Goal: Information Seeking & Learning: Learn about a topic

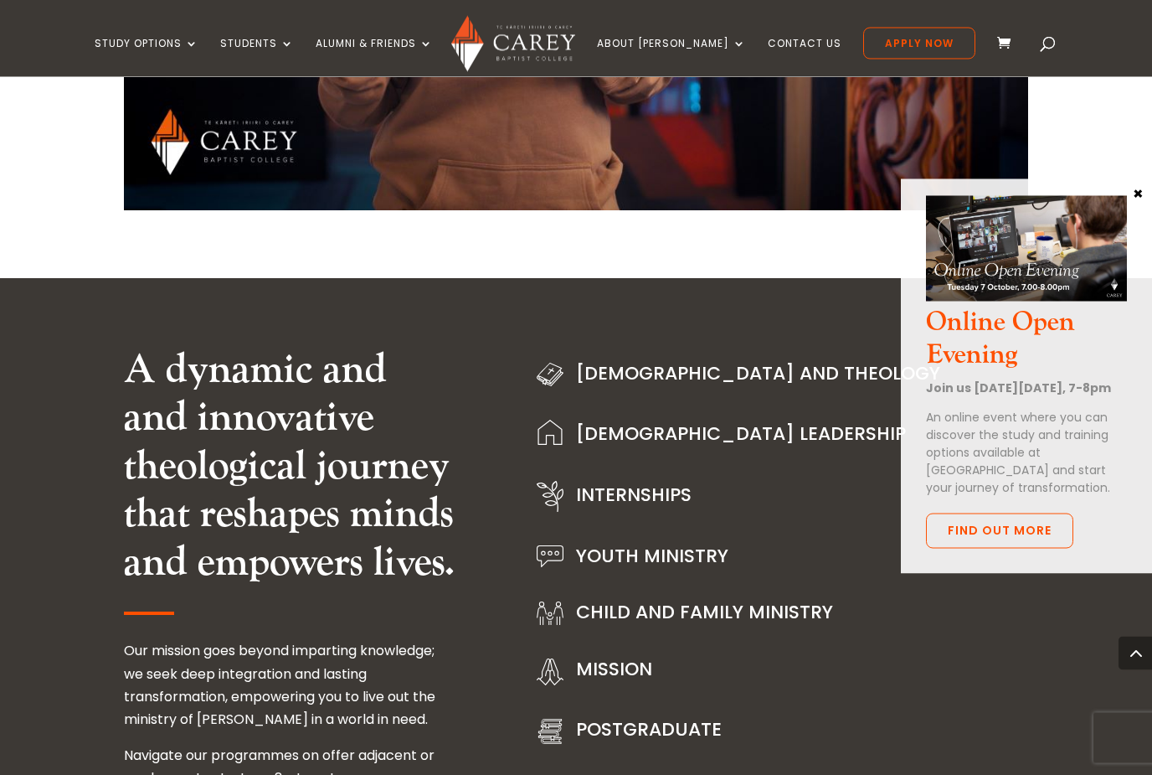
scroll to position [1849, 0]
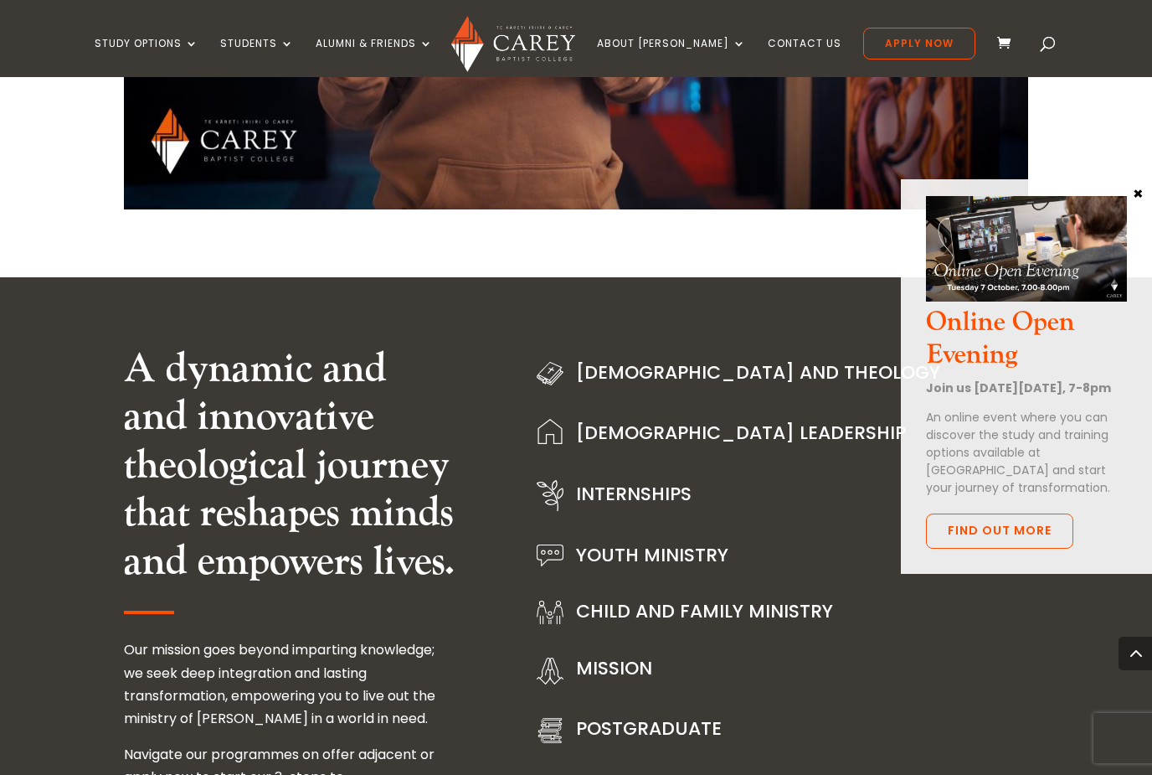
click at [1146, 193] on button "×" at bounding box center [1138, 192] width 17 height 15
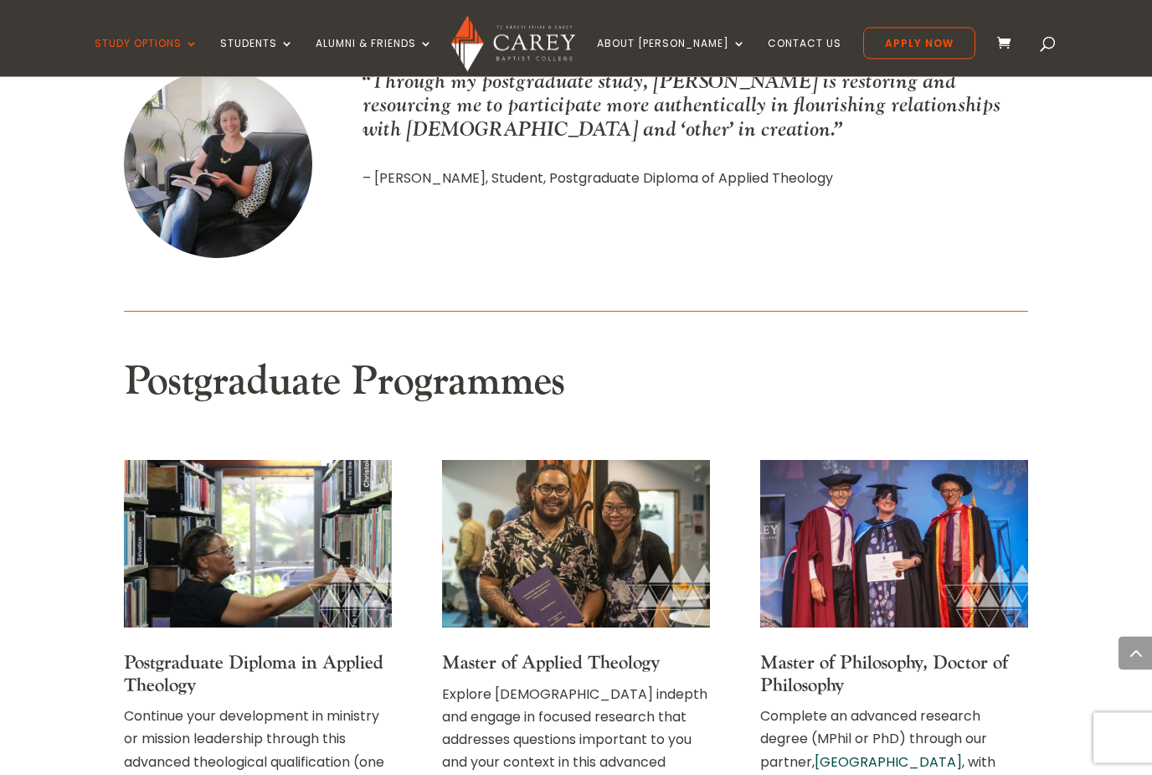
scroll to position [1859, 0]
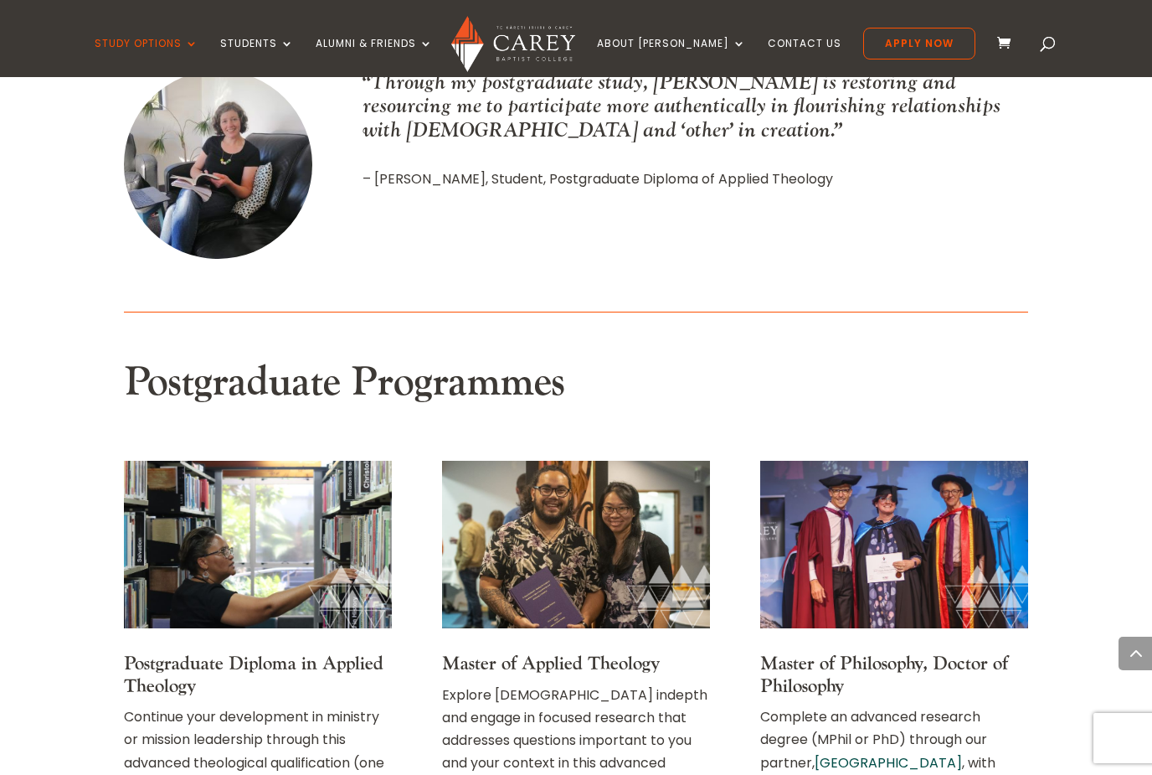
click at [974, 461] on img at bounding box center [894, 544] width 268 height 167
click at [916, 652] on h4 "Master of Philosophy, Doctor of Philosophy" at bounding box center [894, 678] width 268 height 53
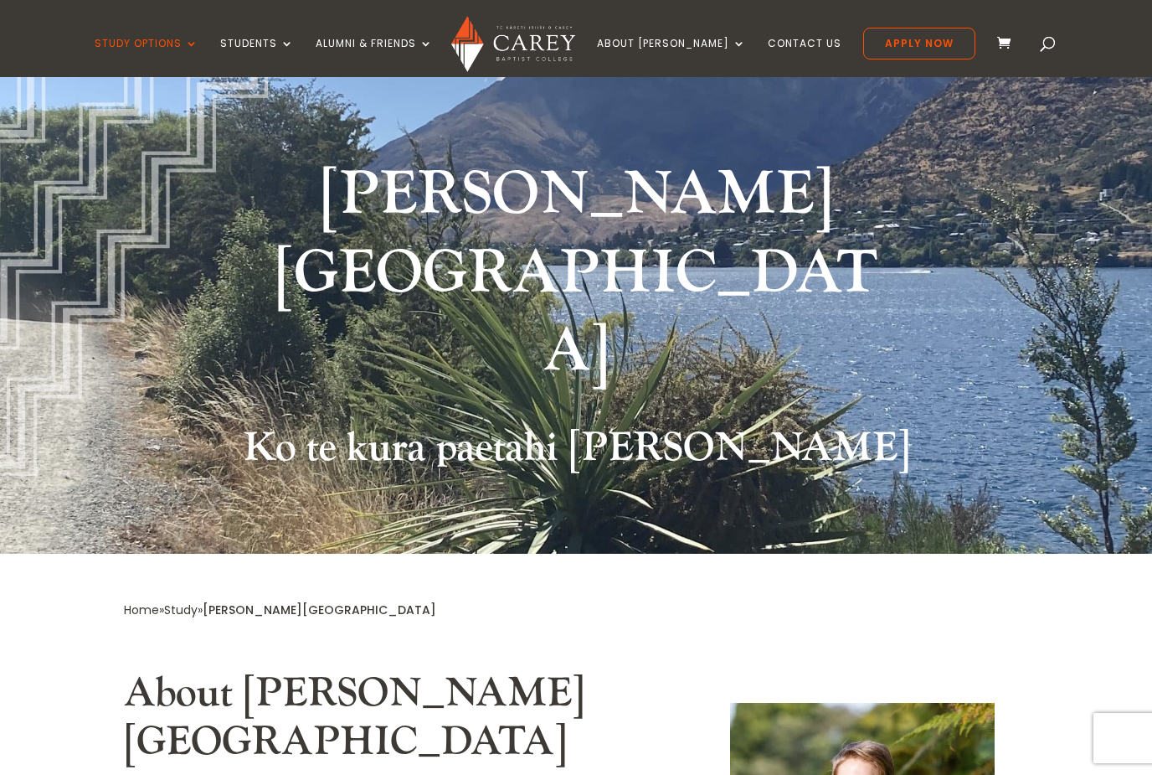
scroll to position [136, 0]
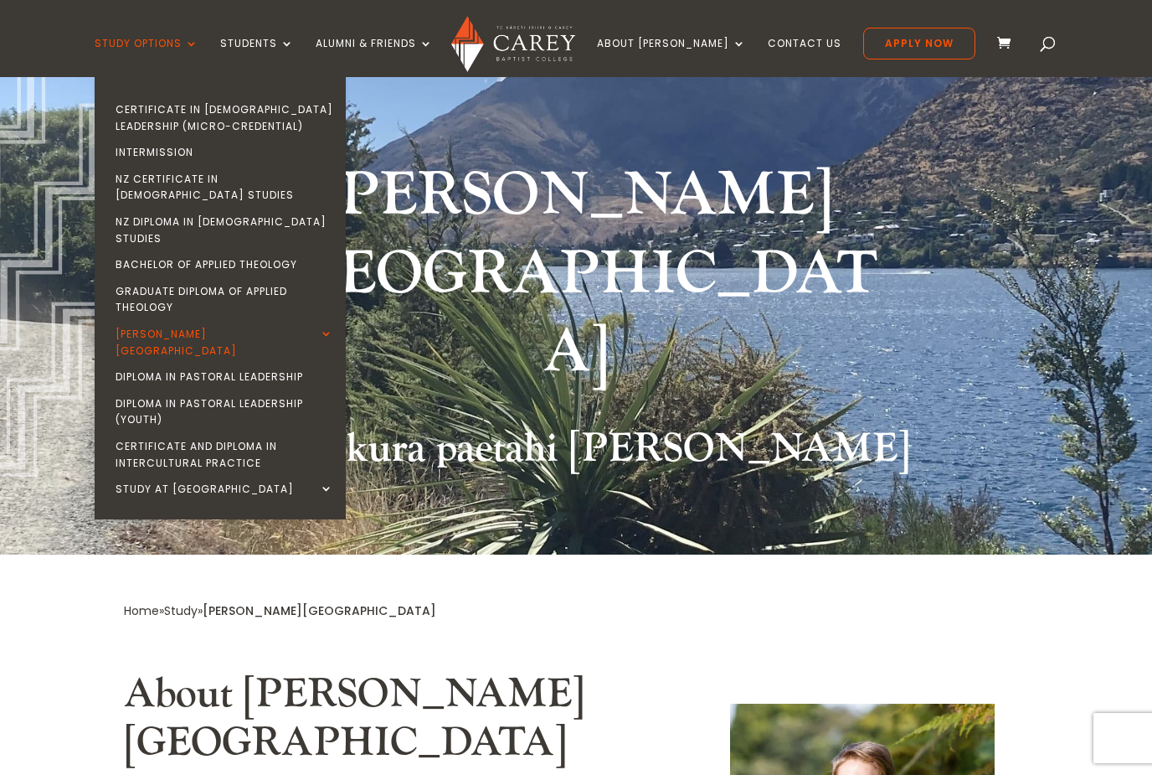
click at [671, 27] on div "Study Options Certificate in [DEMOGRAPHIC_DATA] Leadership (Micro-credential) I…" at bounding box center [575, 38] width 1100 height 77
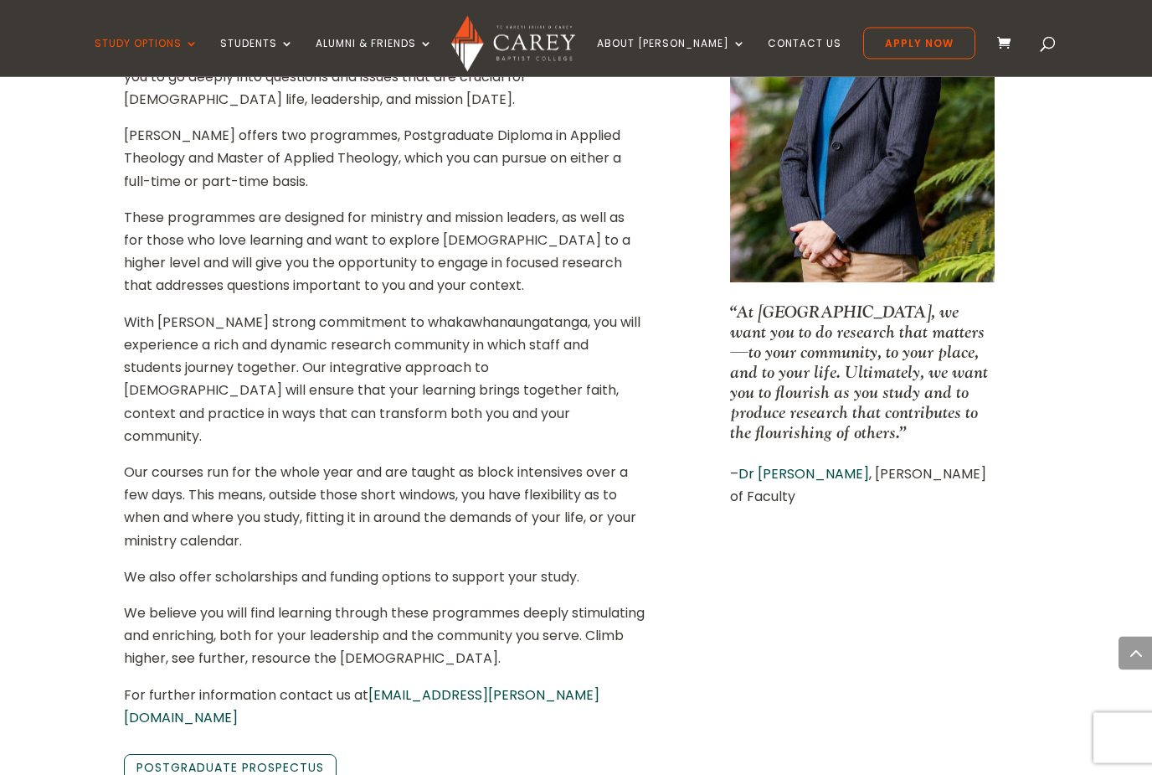
scroll to position [939, 0]
click at [304, 753] on link "Postgraduate Prospectus" at bounding box center [230, 767] width 213 height 28
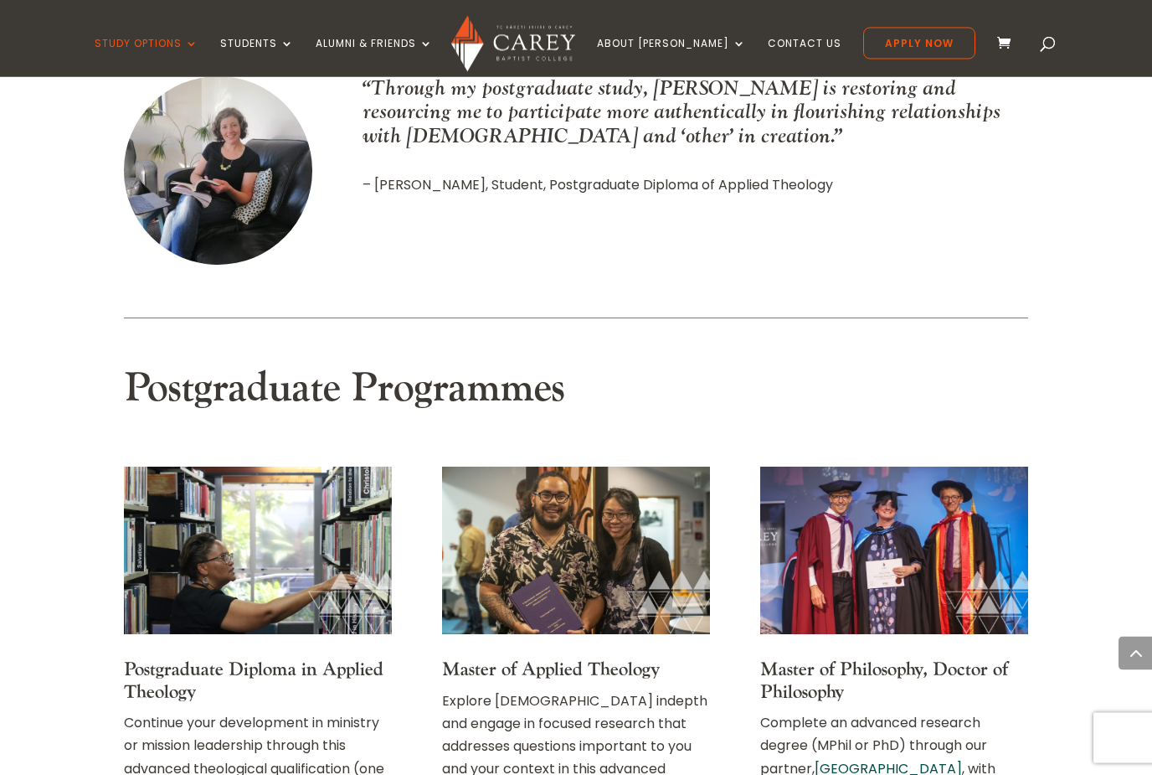
scroll to position [1832, 0]
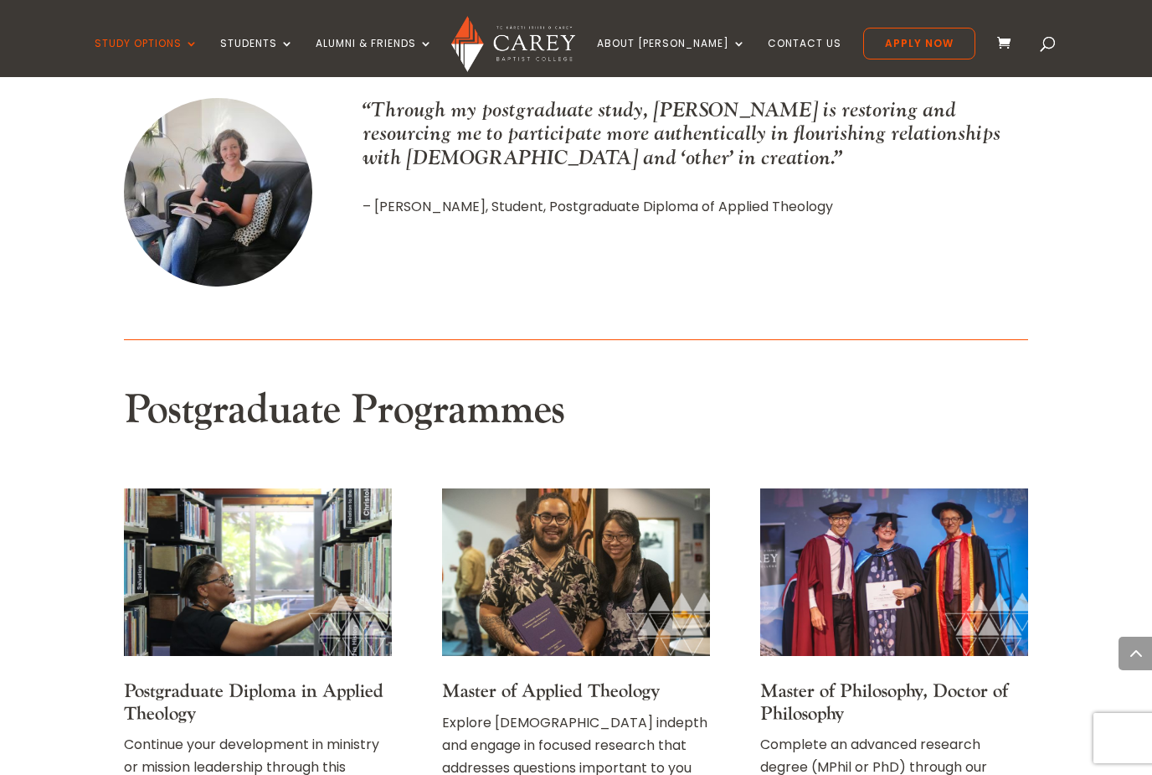
click at [909, 733] on p "Complete an advanced research degree (MPhil or PhD) through our partner, [GEOGR…" at bounding box center [894, 790] width 268 height 114
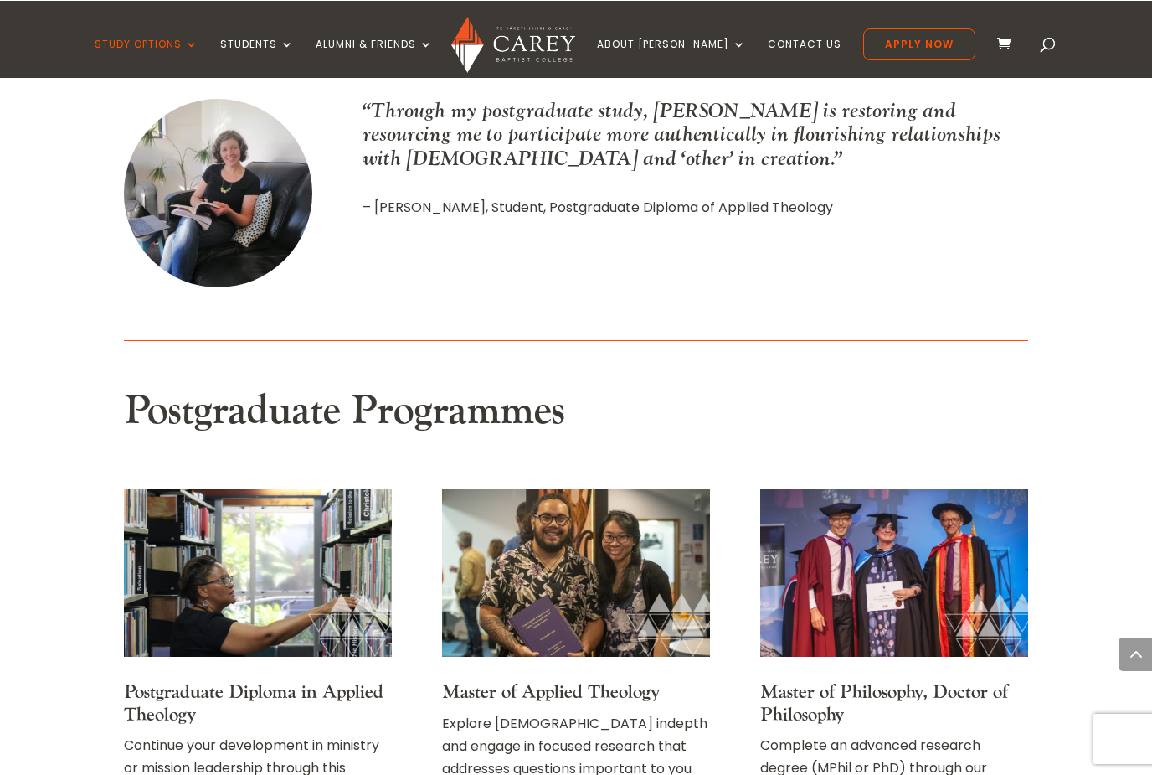
scroll to position [1831, 0]
click at [837, 680] on span "Master of Philosophy, Doctor of Philosophy" at bounding box center [884, 702] width 248 height 45
click at [827, 680] on span "Master of Philosophy, Doctor of Philosophy" at bounding box center [884, 702] width 248 height 45
